Goal: Answer question/provide support: Answer question/provide support

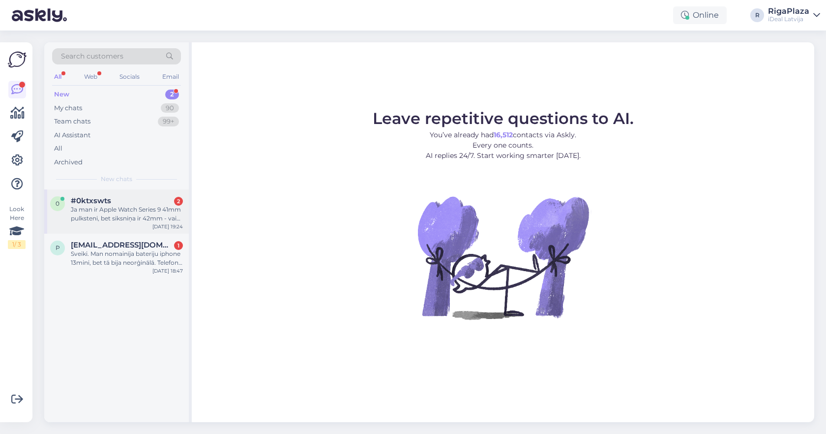
click at [172, 223] on div "[DATE] 19:24" at bounding box center [167, 226] width 30 height 7
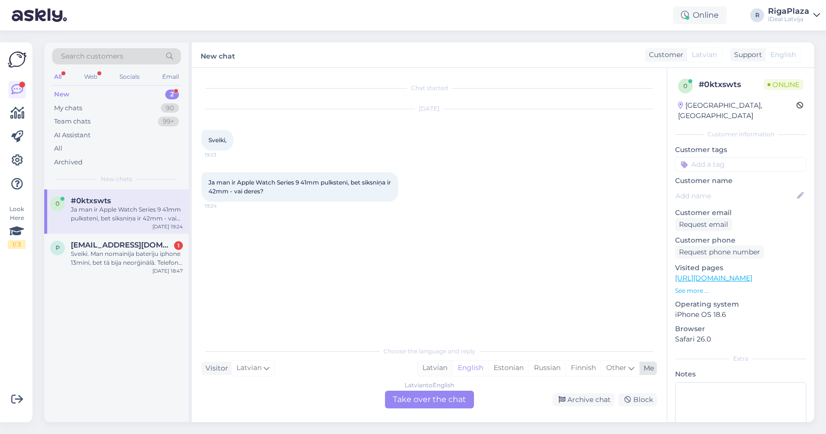
click at [437, 370] on div "Latvian" at bounding box center [435, 367] width 35 height 15
click at [430, 399] on div "Latvian to Latvian Take over the chat" at bounding box center [429, 399] width 89 height 18
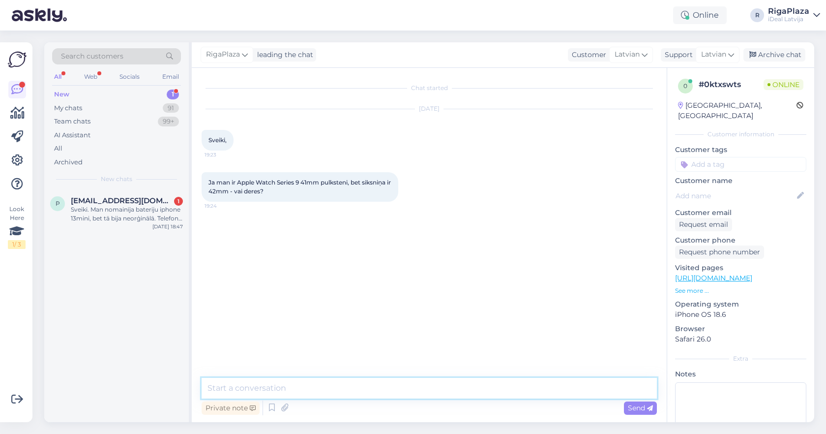
click at [428, 387] on textarea at bounding box center [429, 388] width 455 height 21
type textarea "Sveiki! Jā protams!"
click at [168, 208] on div "Sveiki. Man nomainīja bateriju iphone 13mini, bet tā bija neorģinālā. Telefons …" at bounding box center [127, 214] width 112 height 18
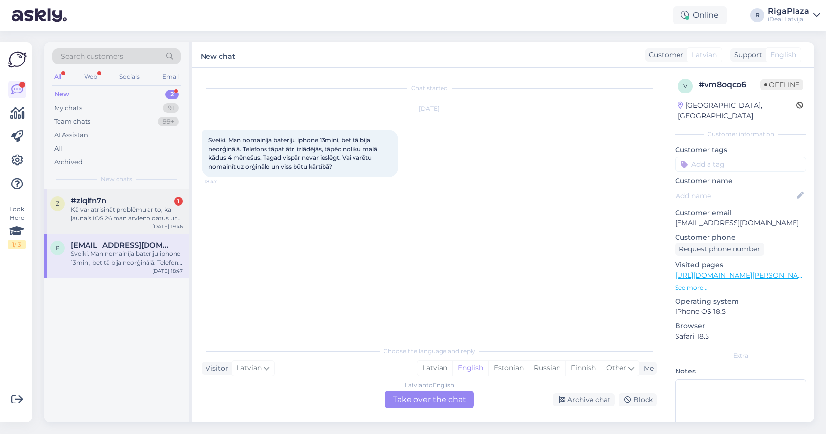
click at [143, 214] on div "Kā var atrisināt problēmu ar to, ka jaunais IOS 26 man atvieno datus un tīklu n…" at bounding box center [127, 214] width 112 height 18
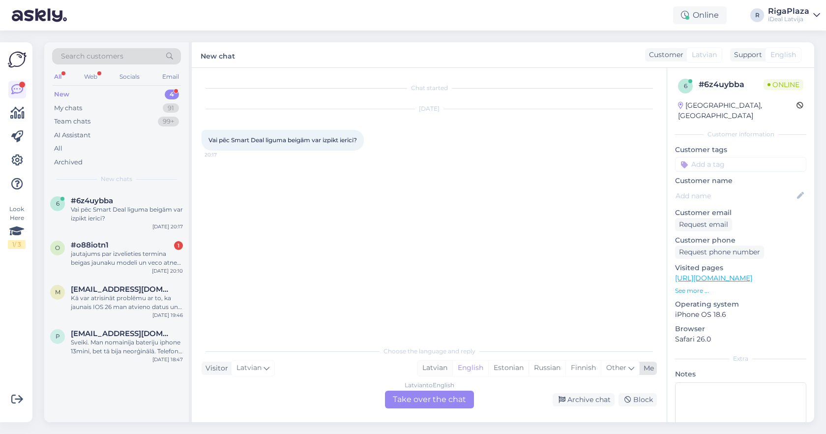
click at [438, 361] on div "Latvian" at bounding box center [435, 367] width 35 height 15
click at [425, 396] on div "Latvian to Latvian Take over the chat" at bounding box center [429, 399] width 89 height 18
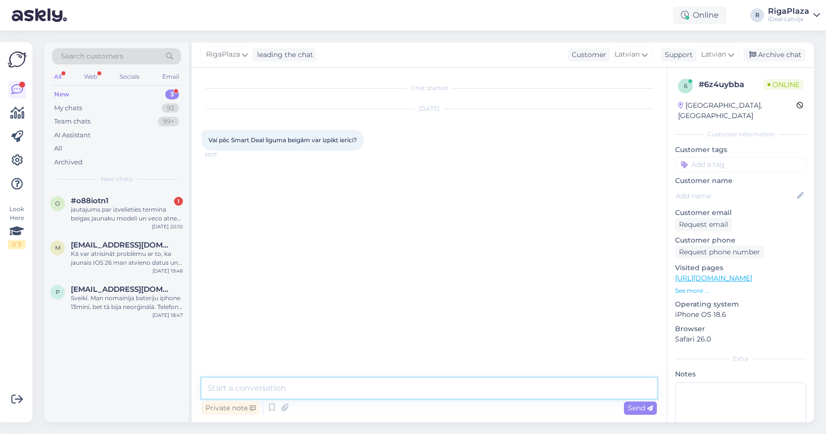
click at [416, 381] on textarea at bounding box center [429, 388] width 455 height 21
type textarea "Sveiki, nē."
click at [124, 221] on div "o #o88iotn1 1 jautajums par izvelieties termina beigas jaunaku modeli un veco a…" at bounding box center [116, 211] width 145 height 44
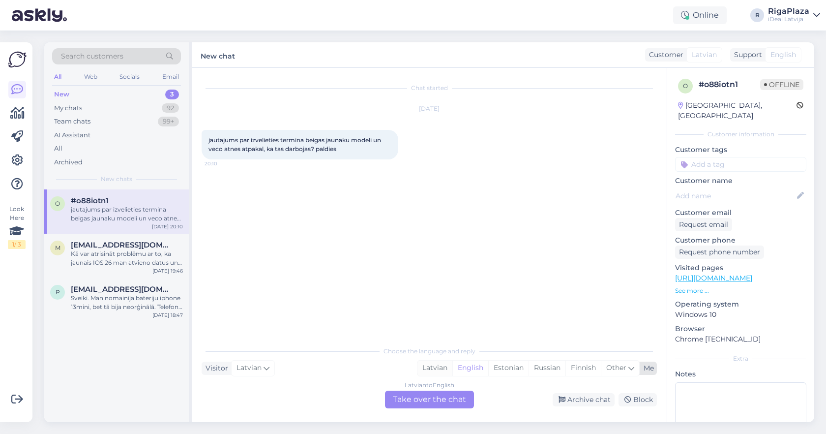
click at [428, 370] on div "Latvian" at bounding box center [435, 367] width 35 height 15
click at [84, 240] on span "[EMAIL_ADDRESS][DOMAIN_NAME]" at bounding box center [122, 244] width 102 height 9
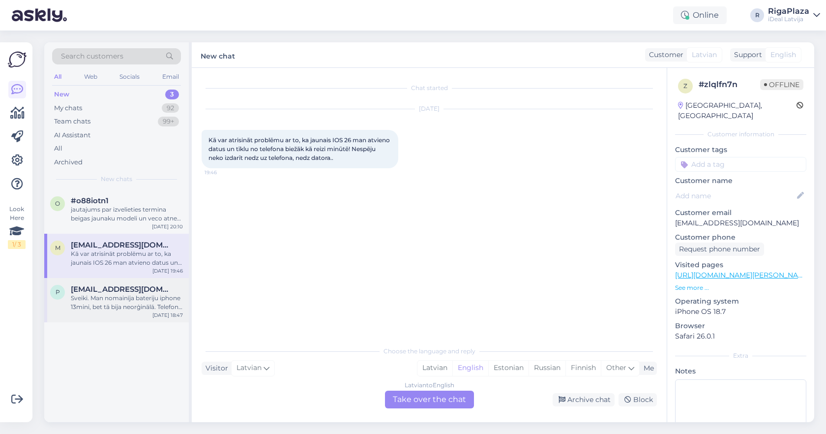
click at [126, 306] on div "Sveiki. Man nomainīja bateriju iphone 13mini, bet tā bija neorģinālā. Telefons …" at bounding box center [127, 303] width 112 height 18
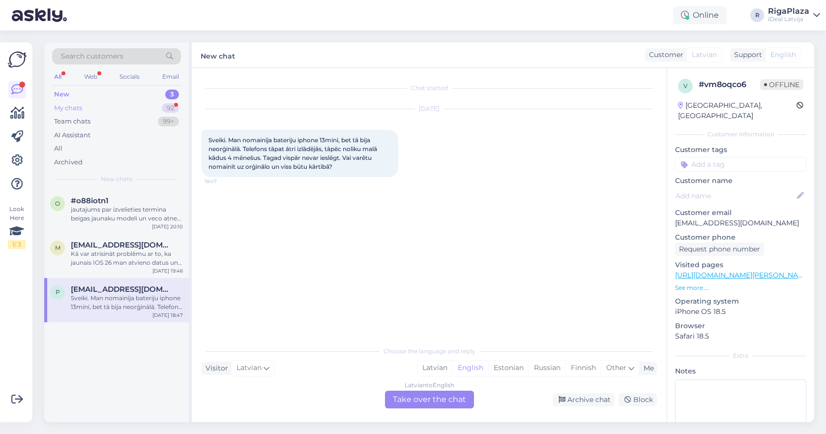
click at [119, 102] on div "My chats 92" at bounding box center [116, 108] width 129 height 14
